Goal: Check status: Check status

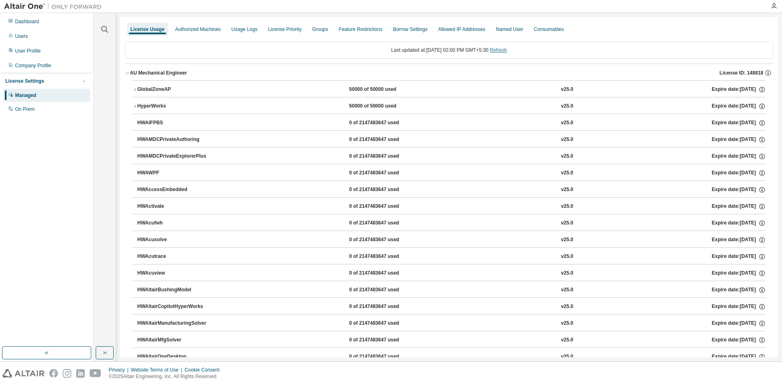
click at [501, 49] on link "Refresh" at bounding box center [498, 50] width 17 height 6
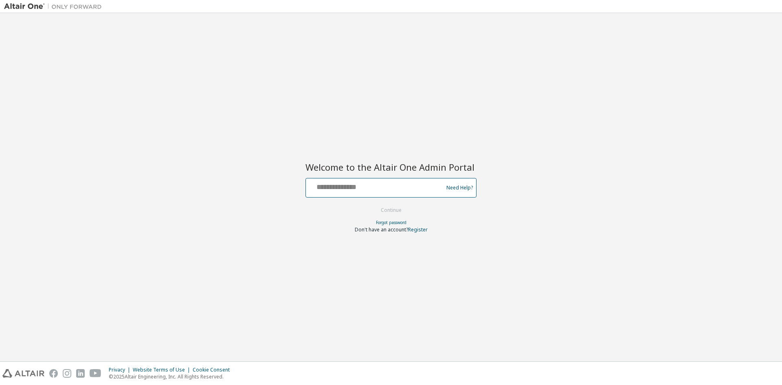
click at [343, 190] on input "text" at bounding box center [375, 186] width 133 height 12
type input "**********"
click at [395, 207] on button "Continue" at bounding box center [391, 210] width 38 height 12
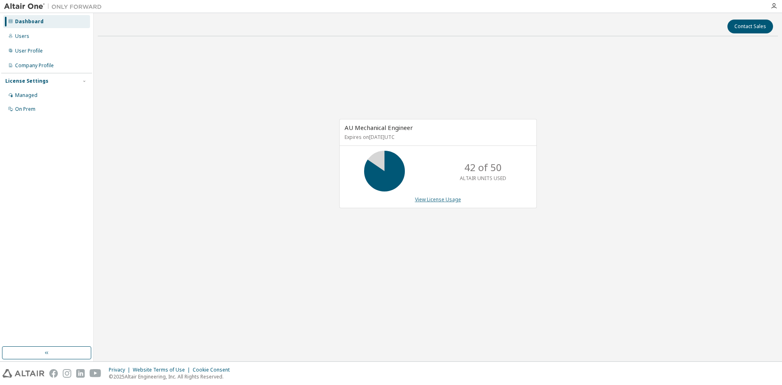
click at [453, 199] on link "View License Usage" at bounding box center [438, 199] width 46 height 7
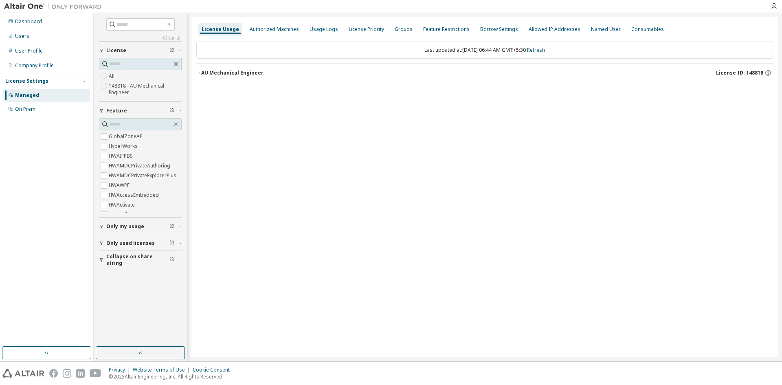
click at [255, 74] on div "AU Mechanical Engineer" at bounding box center [232, 73] width 62 height 7
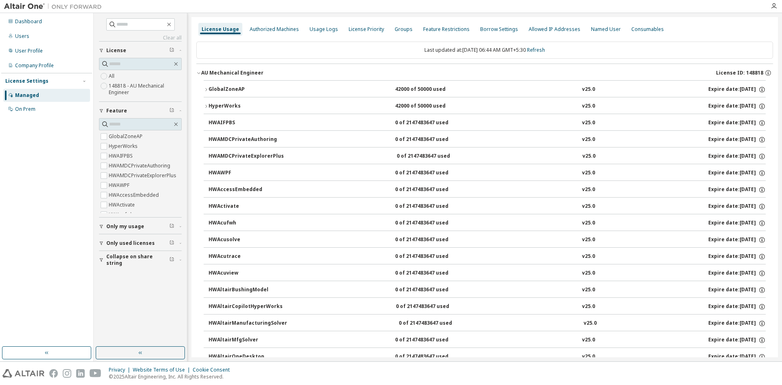
click at [252, 86] on div "GlobalZoneAP" at bounding box center [244, 89] width 73 height 7
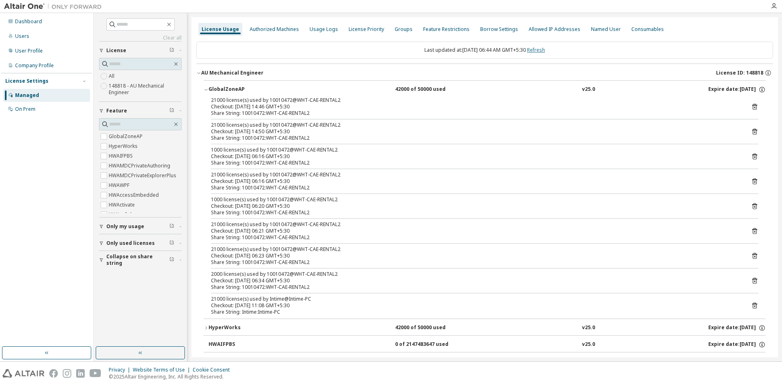
click at [543, 50] on link "Refresh" at bounding box center [536, 49] width 18 height 7
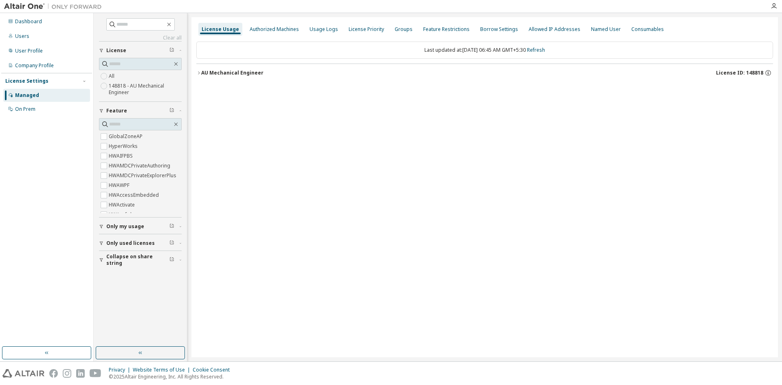
click at [239, 72] on div "AU Mechanical Engineer" at bounding box center [232, 73] width 62 height 7
